Goal: Task Accomplishment & Management: Manage account settings

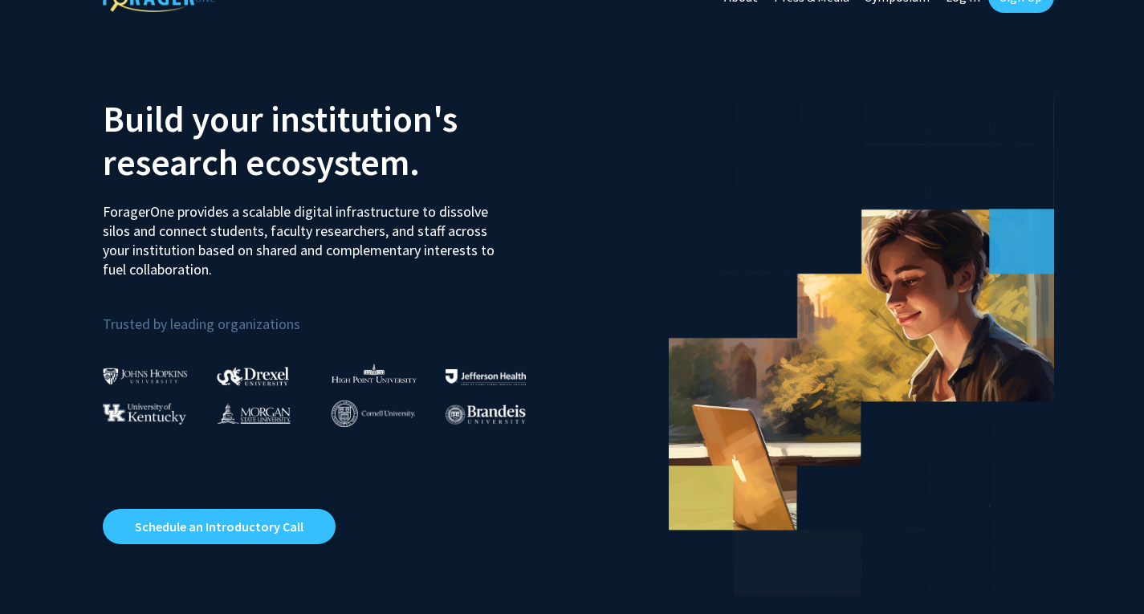
scroll to position [33, 0]
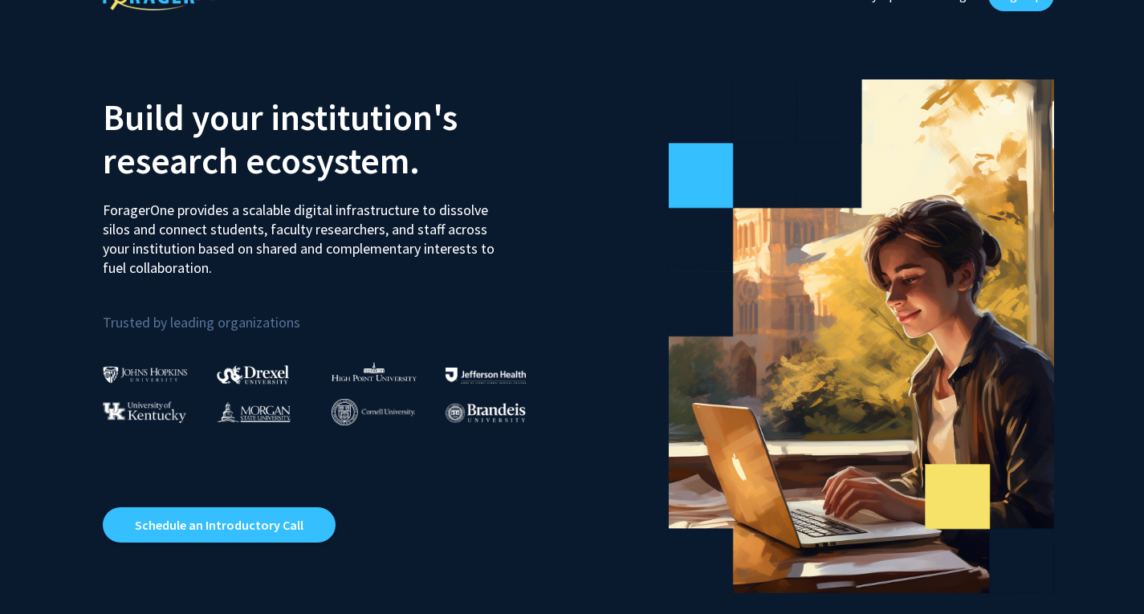
click at [372, 349] on div at bounding box center [389, 366] width 115 height 37
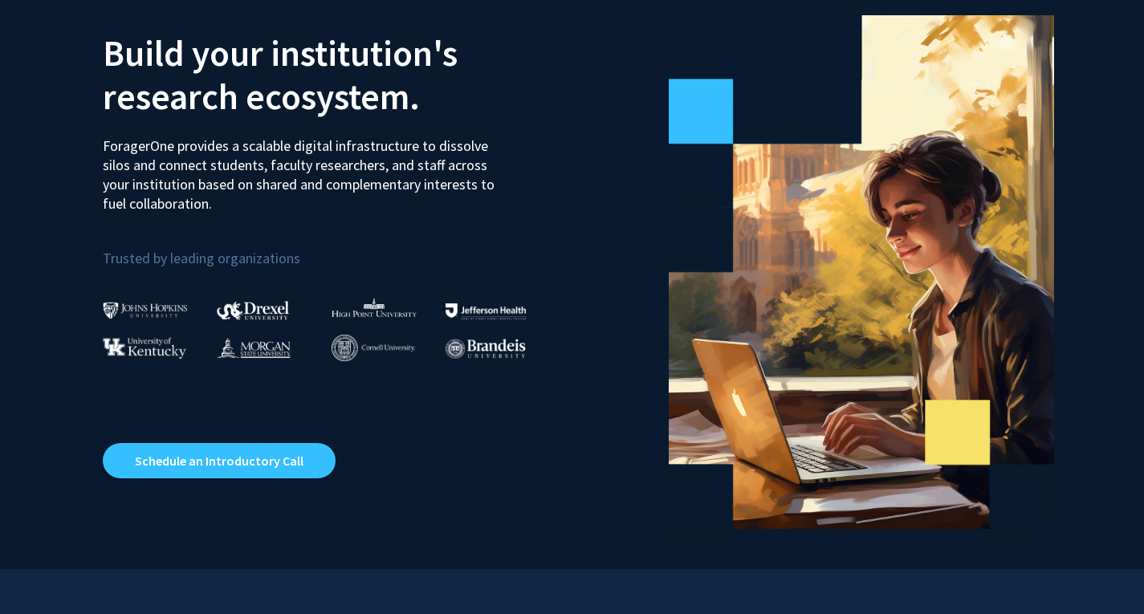
scroll to position [104, 0]
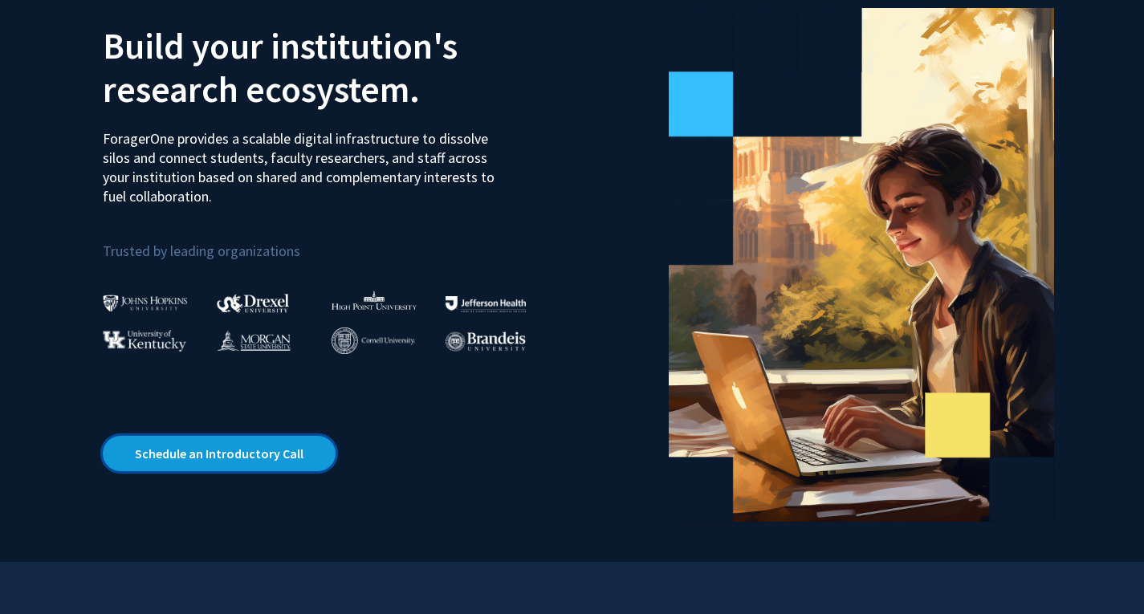
click at [267, 442] on link "Schedule an Introductory Call" at bounding box center [219, 453] width 233 height 35
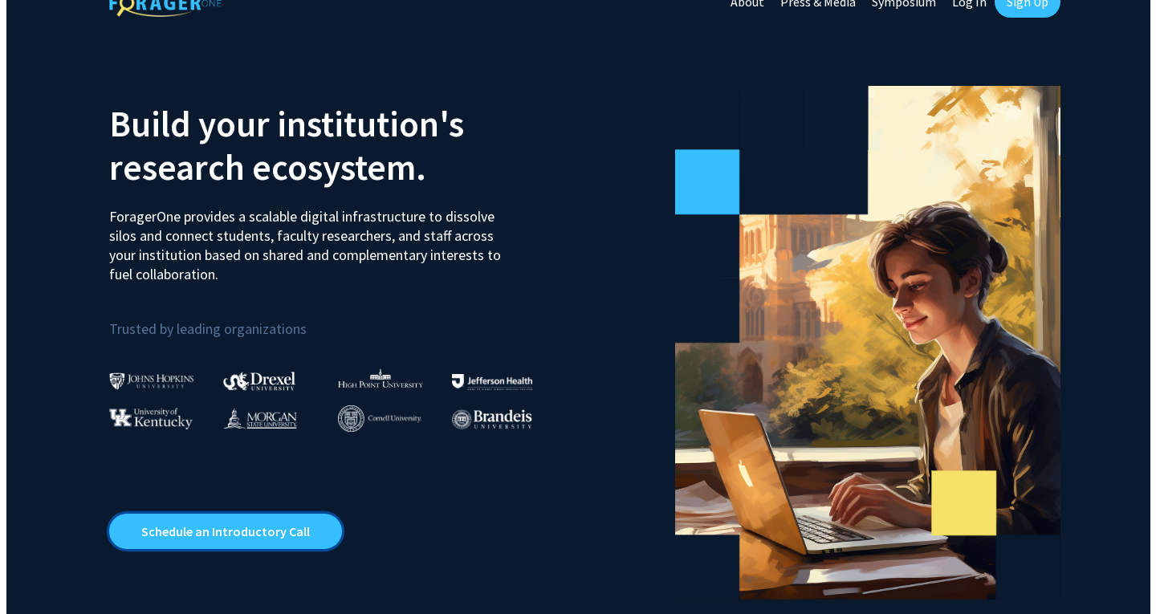
scroll to position [0, 0]
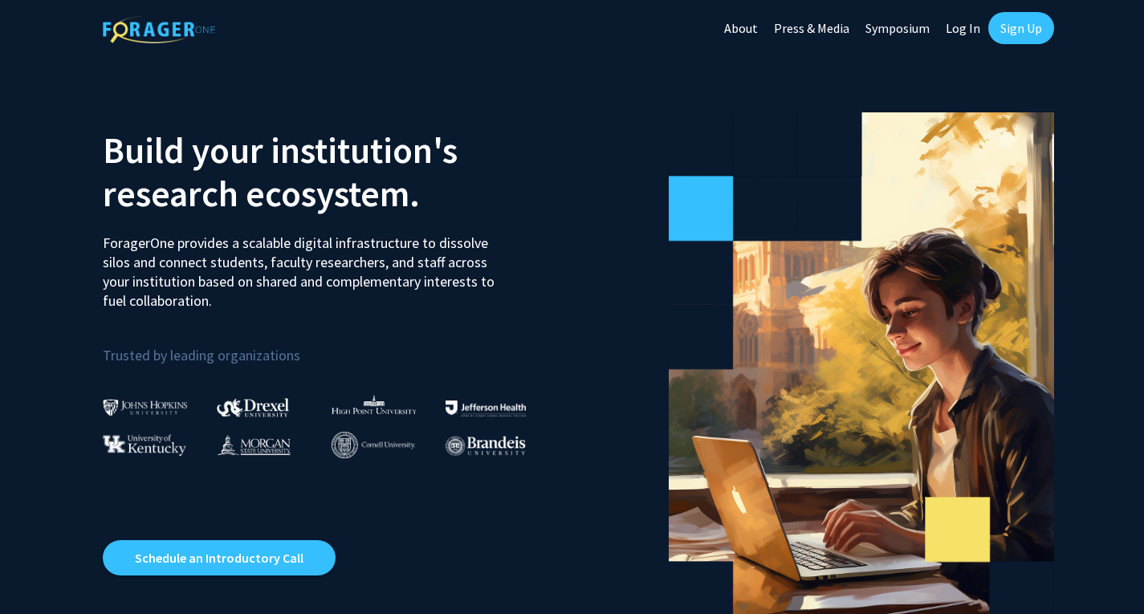
click at [955, 28] on link "Log In" at bounding box center [963, 28] width 51 height 56
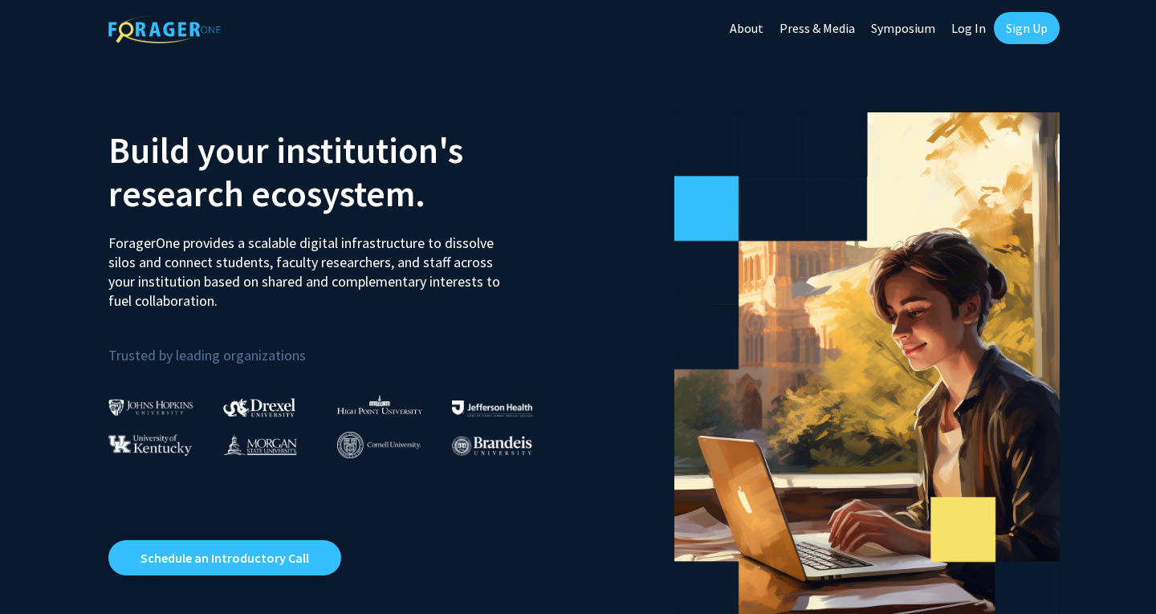
select select
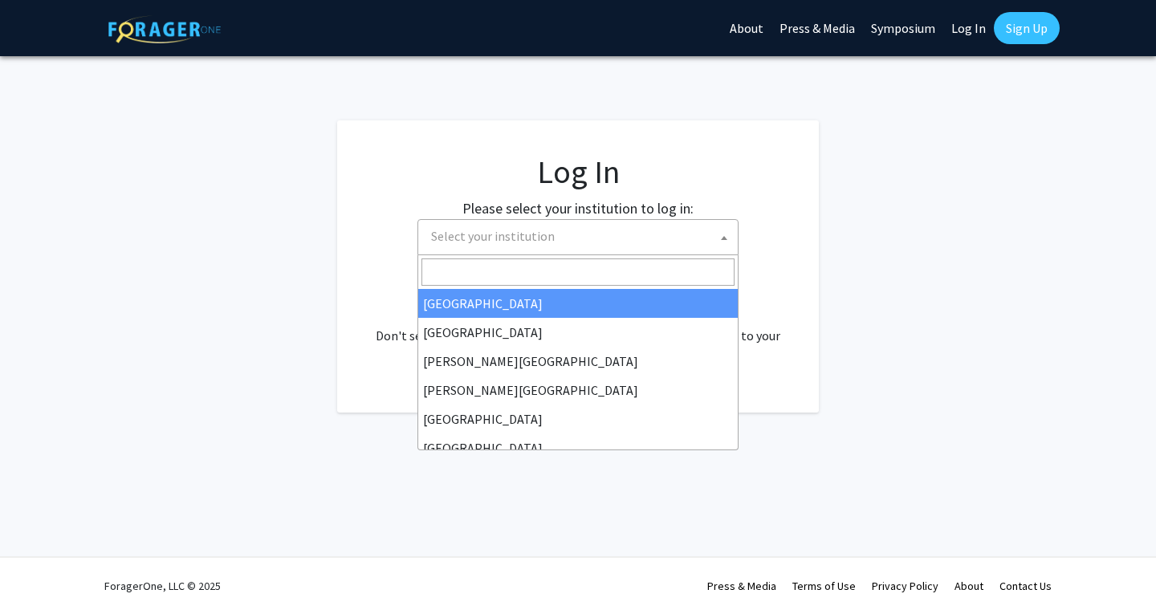
click at [544, 244] on span "Select your institution" at bounding box center [581, 236] width 313 height 33
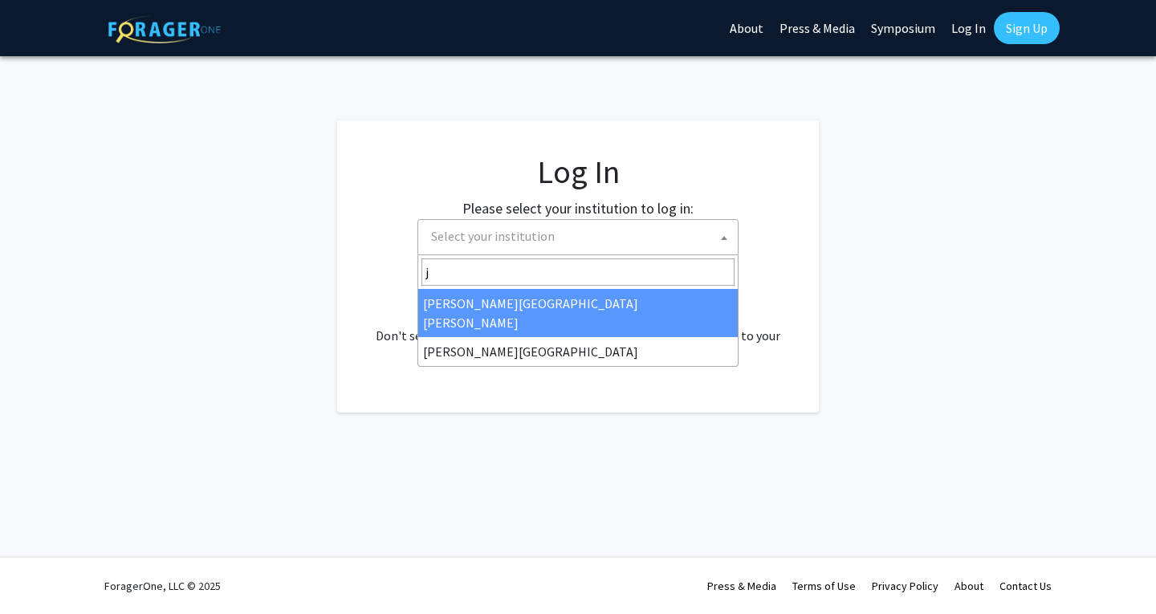
type input "j"
select select "1"
